Goal: Task Accomplishment & Management: Use online tool/utility

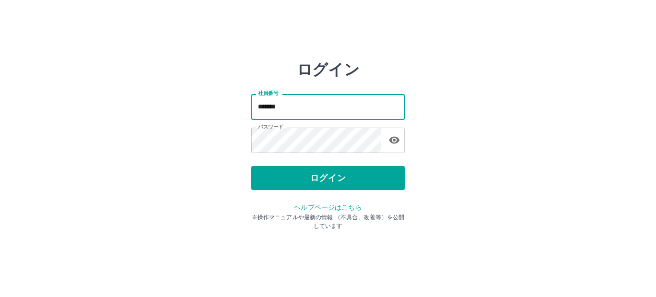
type input "*******"
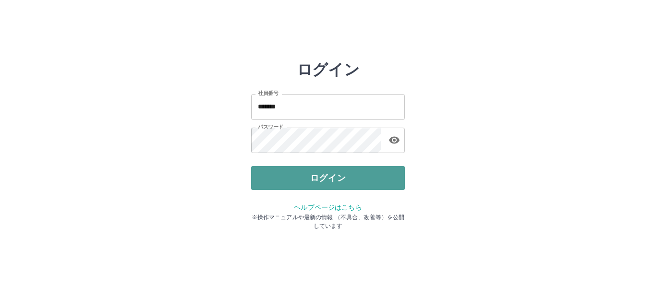
click at [360, 178] on button "ログイン" at bounding box center [328, 178] width 154 height 24
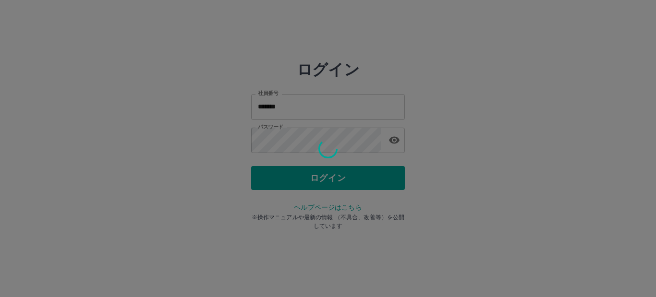
type input "*******"
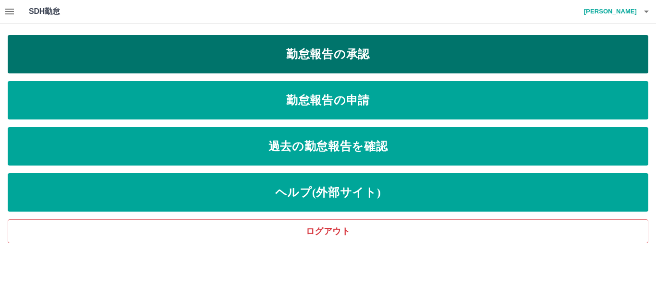
click at [351, 51] on link "勤怠報告の承認" at bounding box center [328, 54] width 640 height 38
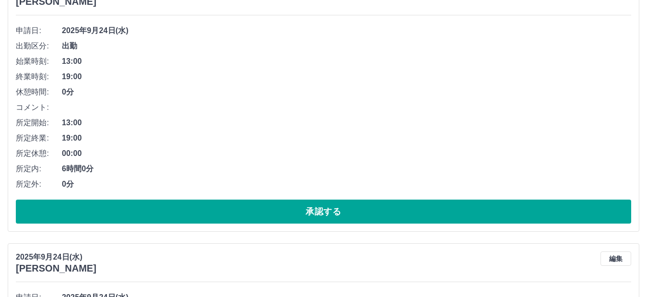
scroll to position [144, 0]
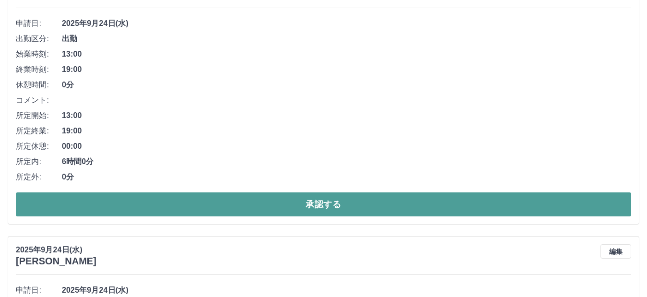
click at [299, 209] on button "承認する" at bounding box center [324, 204] width 616 height 24
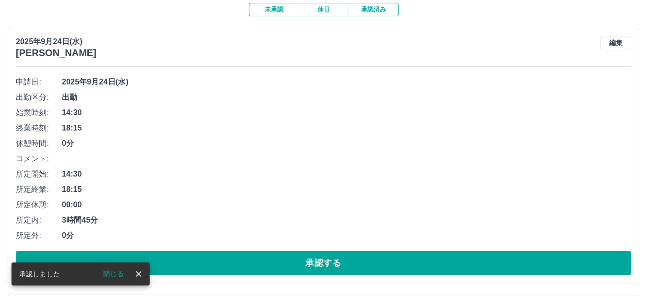
scroll to position [96, 0]
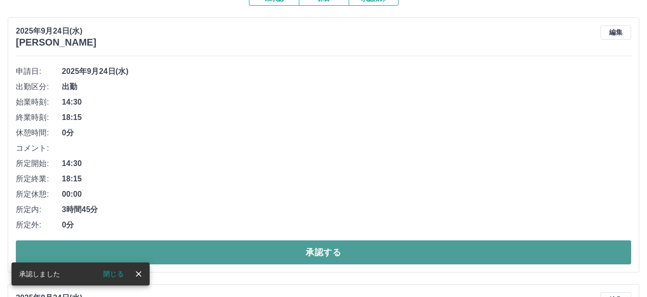
click at [321, 252] on button "承認する" at bounding box center [324, 252] width 616 height 24
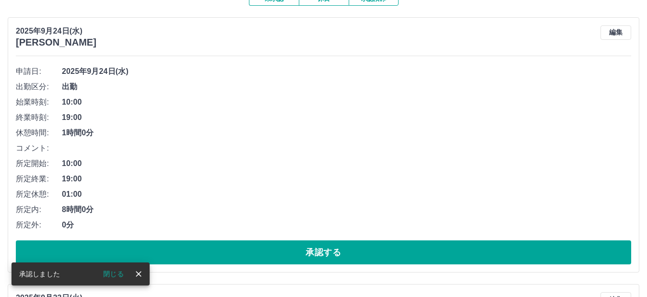
click at [321, 252] on button "承認する" at bounding box center [324, 252] width 616 height 24
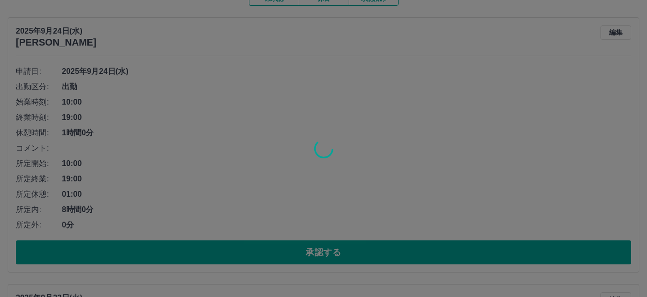
scroll to position [74, 0]
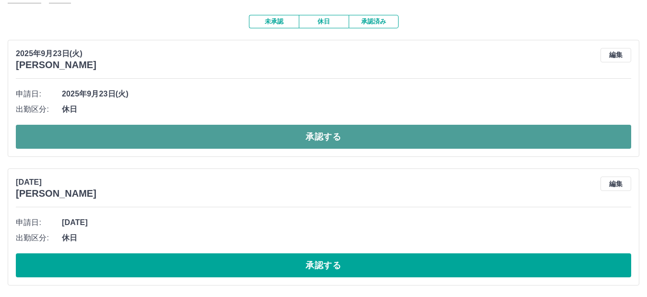
click at [399, 137] on button "承認する" at bounding box center [324, 137] width 616 height 24
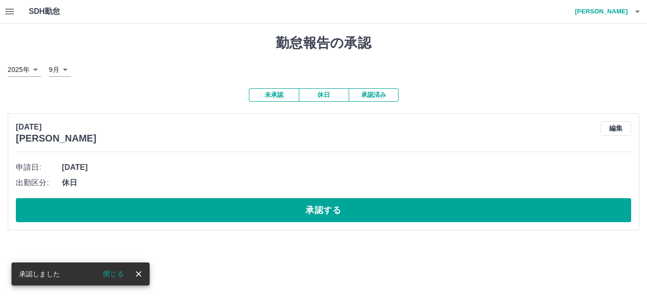
scroll to position [0, 0]
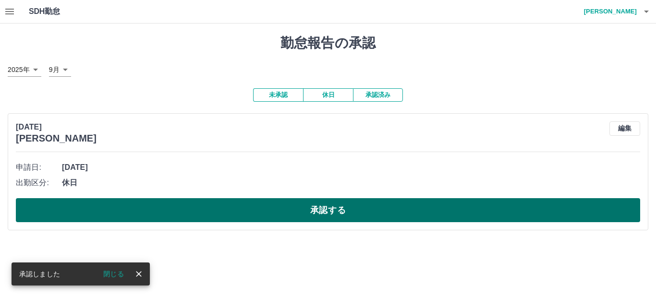
click at [401, 209] on button "承認する" at bounding box center [328, 210] width 624 height 24
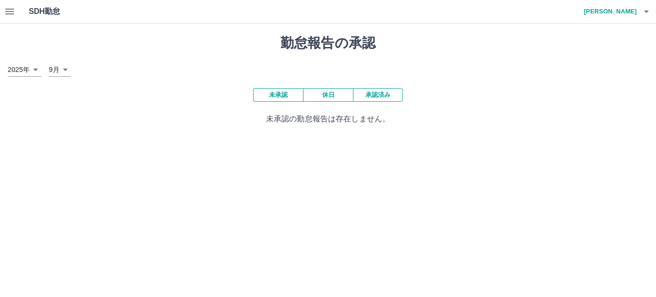
click at [390, 94] on button "承認済み" at bounding box center [378, 94] width 50 height 13
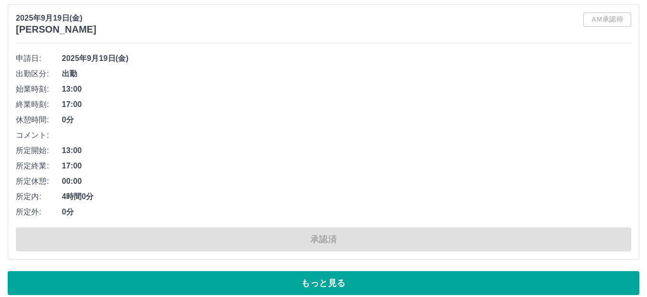
scroll to position [4178, 0]
